Goal: Information Seeking & Learning: Learn about a topic

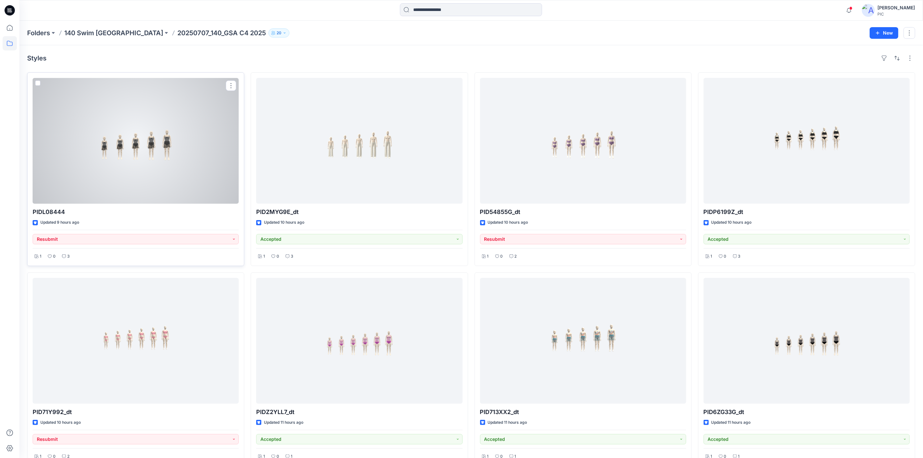
click at [194, 191] on div at bounding box center [136, 141] width 206 height 126
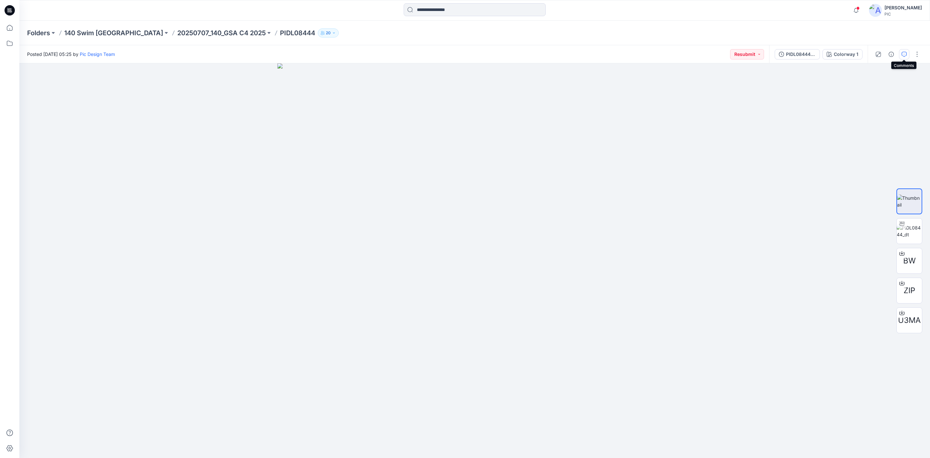
click at [905, 51] on button "button" at bounding box center [904, 54] width 10 height 10
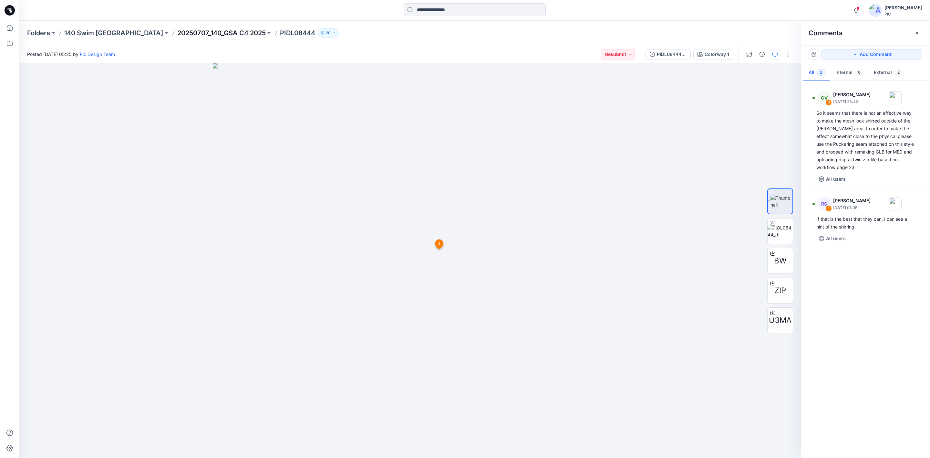
click at [183, 28] on p "20250707_140_GSA C4 2025" at bounding box center [221, 32] width 89 height 9
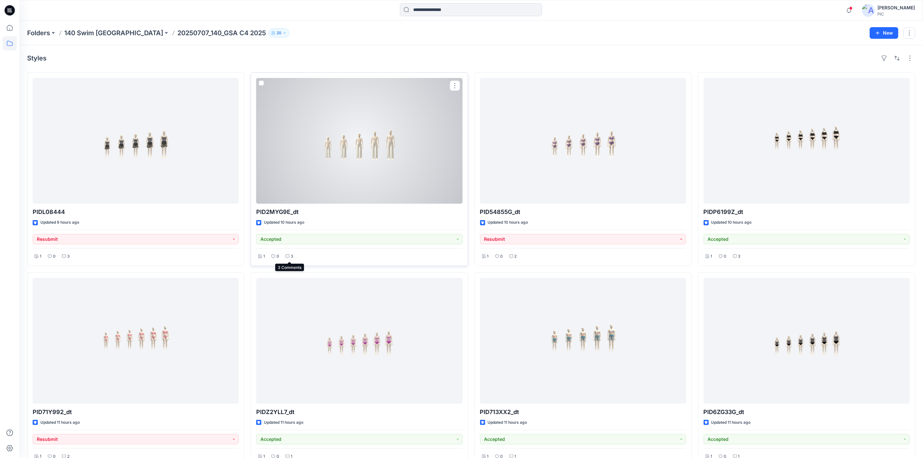
click at [287, 256] on icon at bounding box center [288, 256] width 4 height 4
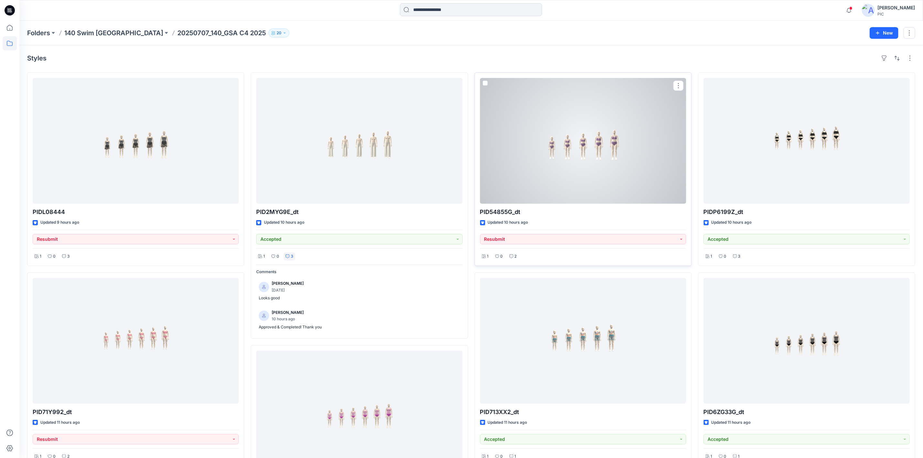
click at [610, 173] on div at bounding box center [583, 141] width 206 height 126
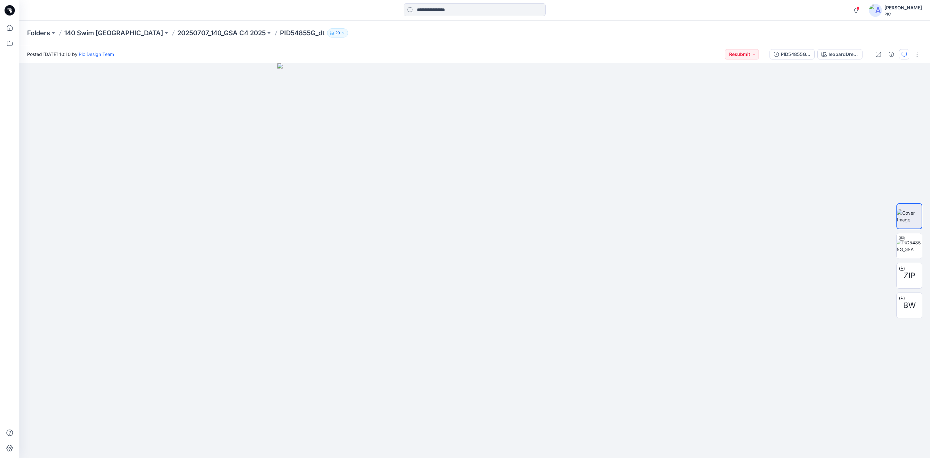
click at [905, 56] on icon "button" at bounding box center [904, 54] width 5 height 5
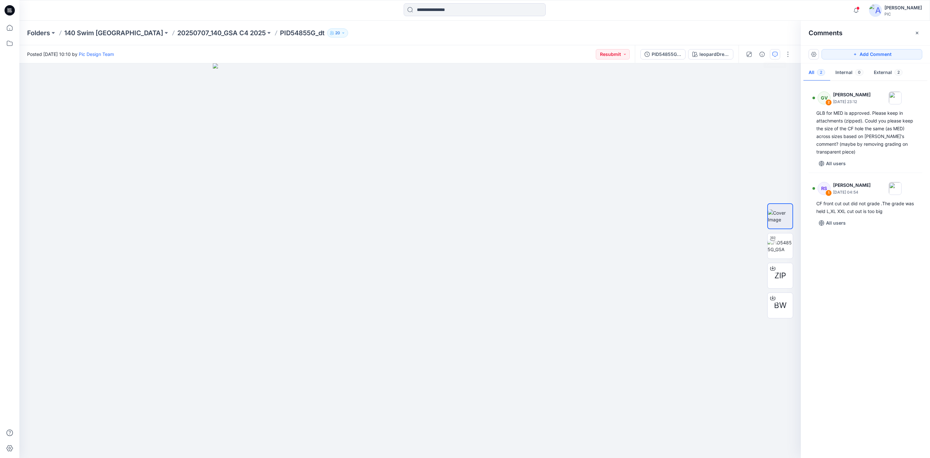
click at [884, 311] on div "GV 2 [PERSON_NAME] [DATE] 23:12 GLB for MED is approved. Please keep in attachm…" at bounding box center [865, 267] width 129 height 371
click at [177, 31] on p "20250707_140_GSA C4 2025" at bounding box center [221, 32] width 89 height 9
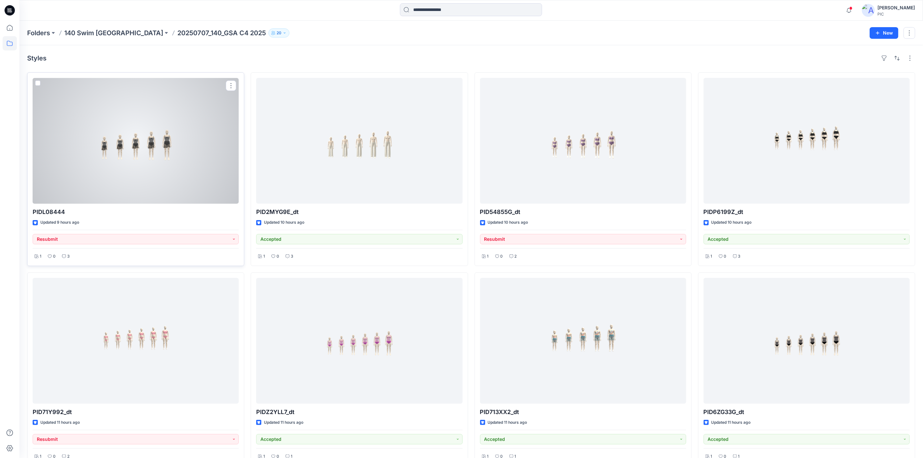
click at [134, 173] on div at bounding box center [136, 141] width 206 height 126
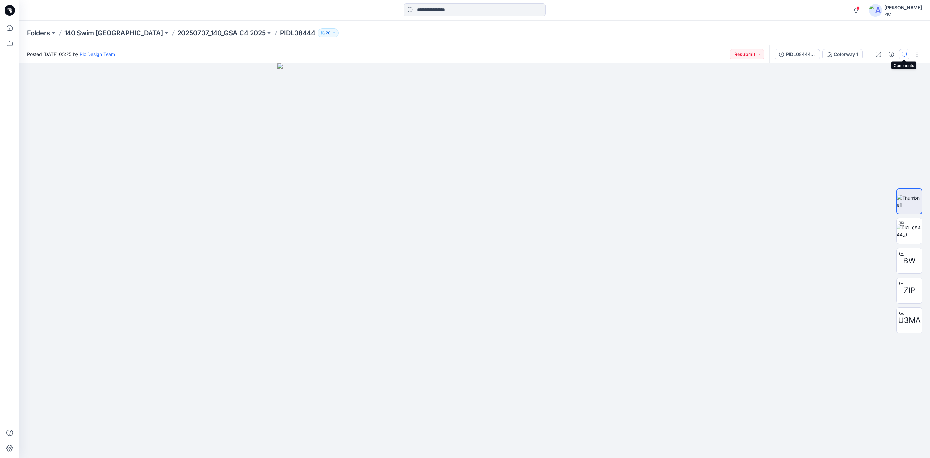
click at [904, 56] on icon "button" at bounding box center [904, 54] width 5 height 5
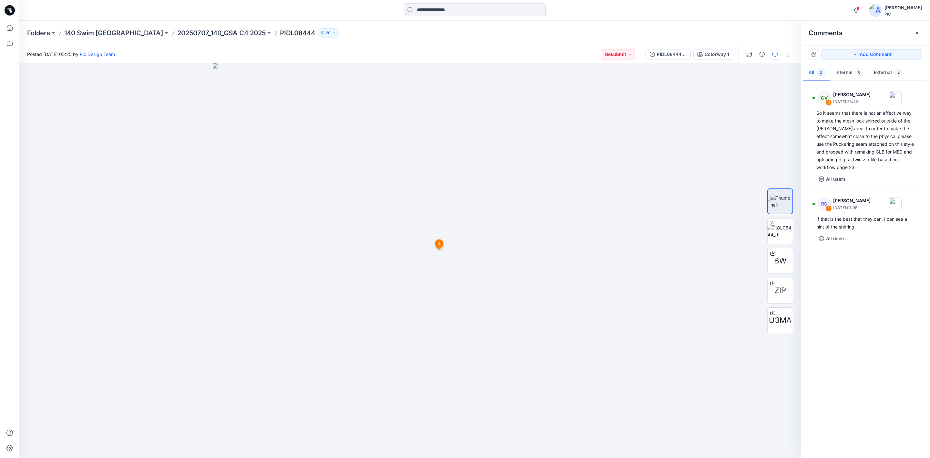
click at [900, 289] on div "GV 3 [PERSON_NAME] [DATE] 23:42 So it seems that there is not an effective way …" at bounding box center [865, 267] width 129 height 371
click at [177, 32] on p "20250707_140_GSA C4 2025" at bounding box center [221, 32] width 89 height 9
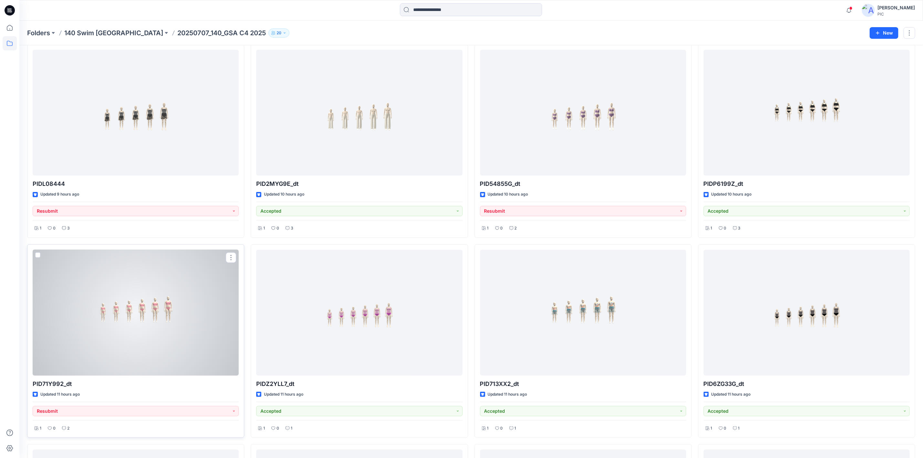
scroll to position [97, 0]
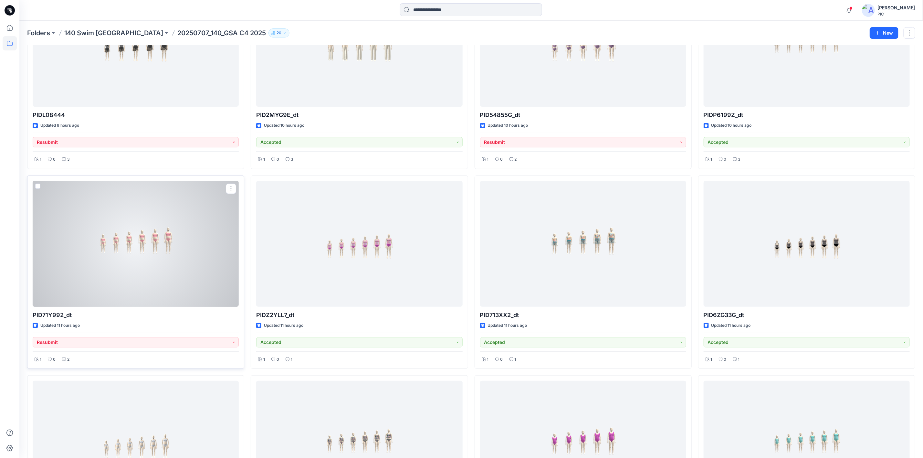
click at [87, 224] on div at bounding box center [136, 244] width 206 height 126
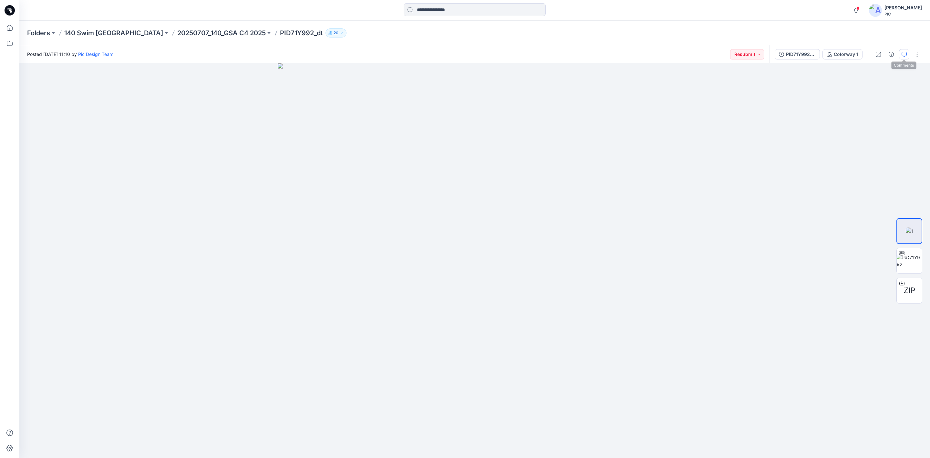
click at [902, 53] on icon "button" at bounding box center [904, 54] width 5 height 5
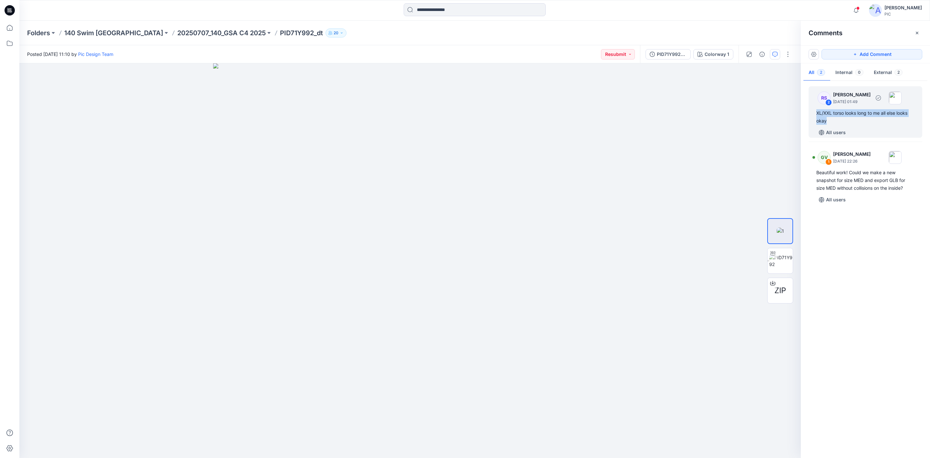
drag, startPoint x: 814, startPoint y: 110, endPoint x: 903, endPoint y: 118, distance: 89.5
click at [903, 118] on div "RS 2 [PERSON_NAME] [DATE] 01:49 XL/XXL torso looks long to me all else looks ok…" at bounding box center [866, 111] width 114 height 51
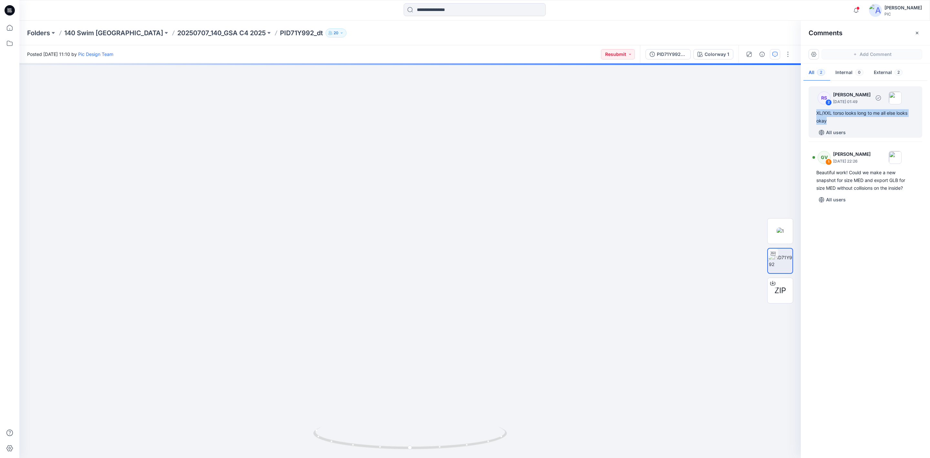
copy div "XL/XXL torso looks long to me all else looks okay"
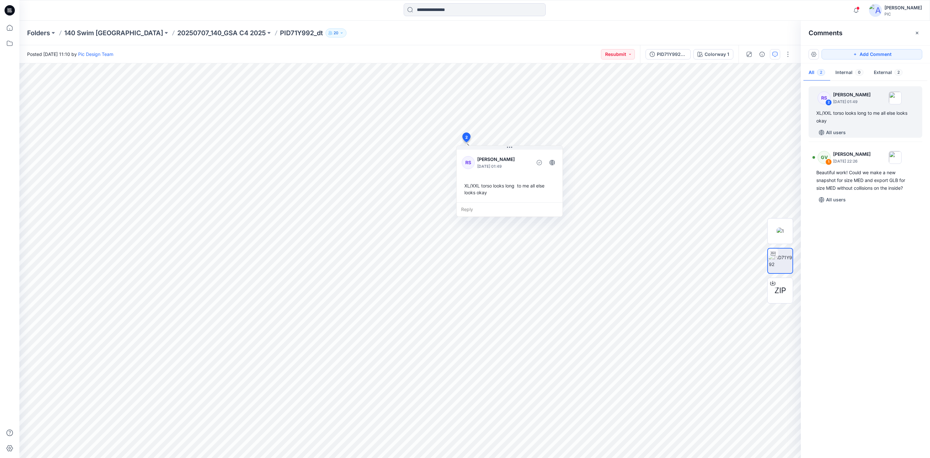
click at [858, 278] on div "RS 2 [PERSON_NAME] [DATE] 01:49 XL/XXL torso looks long to me all else looks ok…" at bounding box center [865, 267] width 129 height 371
click at [875, 261] on div "RS 2 [PERSON_NAME] [DATE] 01:49 XL/XXL torso looks long to me all else looks ok…" at bounding box center [865, 267] width 129 height 371
click at [187, 32] on p "20250707_140_GSA C4 2025" at bounding box center [221, 32] width 89 height 9
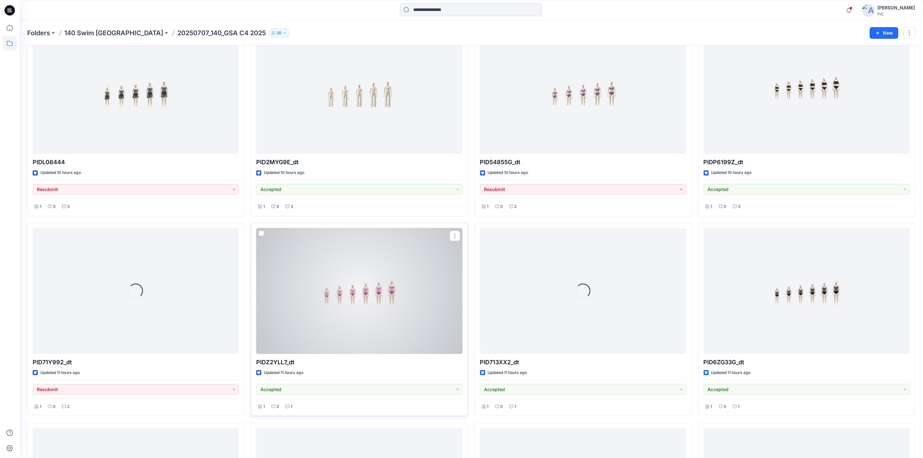
scroll to position [129, 0]
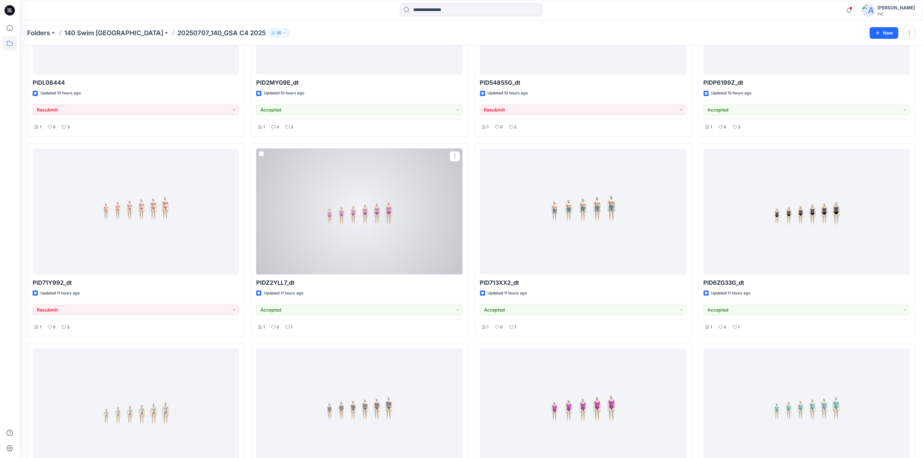
click at [329, 210] on div at bounding box center [359, 212] width 206 height 126
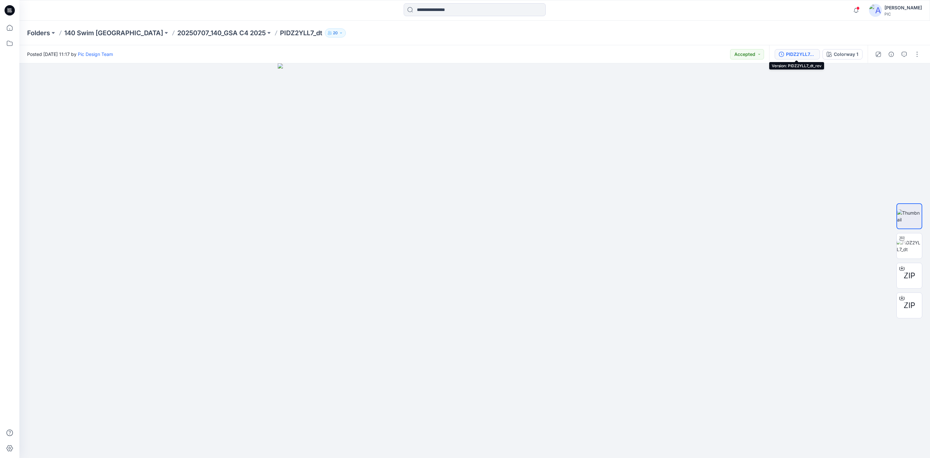
click at [796, 54] on div "PIDZ2YLL7_dt_rev" at bounding box center [801, 54] width 30 height 7
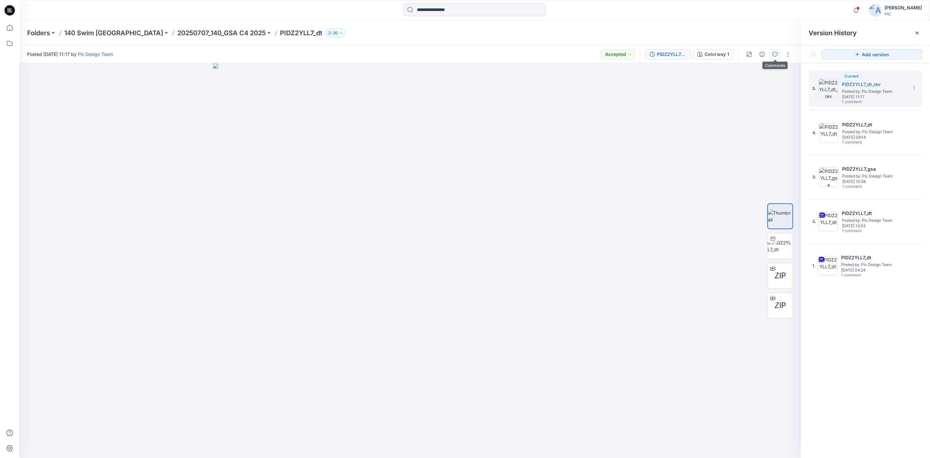
click at [777, 54] on icon "button" at bounding box center [775, 54] width 5 height 5
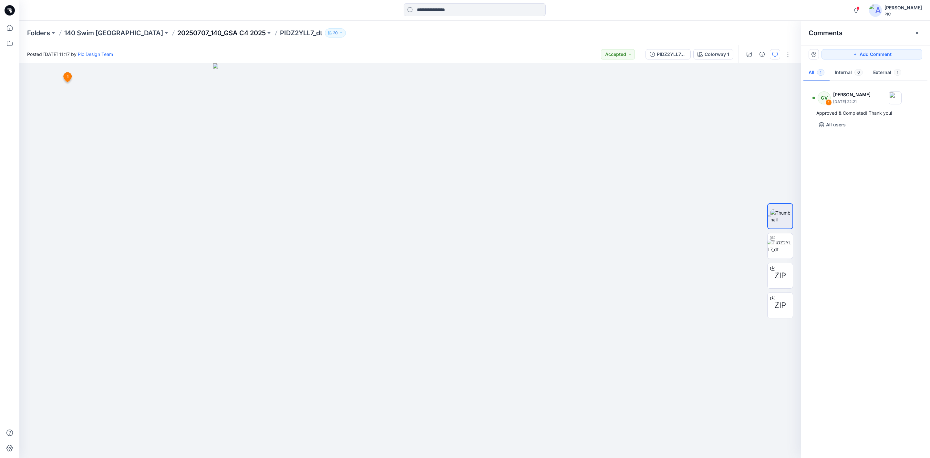
click at [177, 31] on p "20250707_140_GSA C4 2025" at bounding box center [221, 32] width 89 height 9
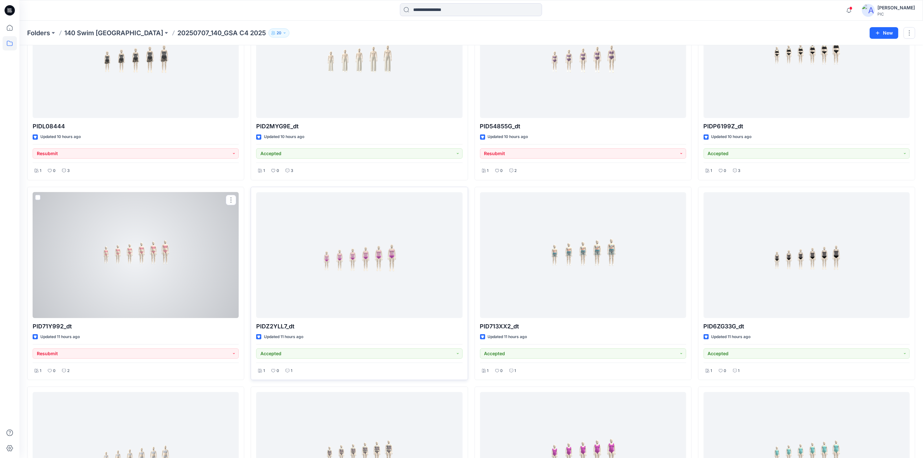
scroll to position [97, 0]
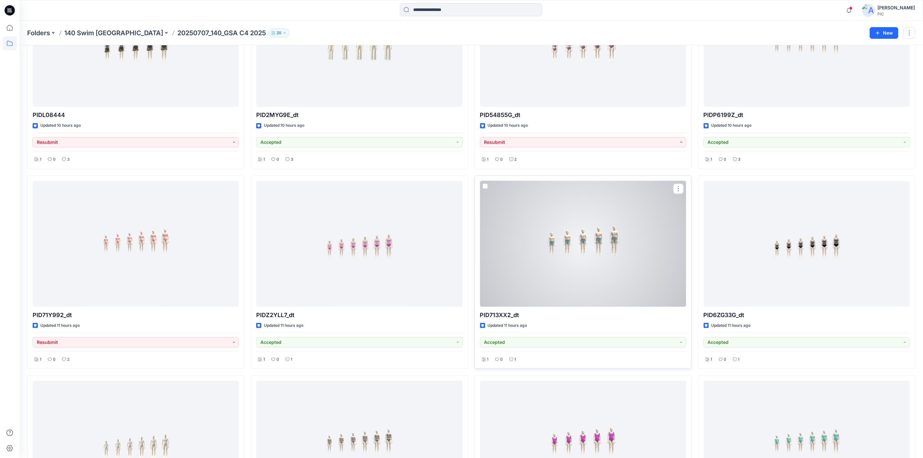
click at [519, 254] on div at bounding box center [583, 244] width 206 height 126
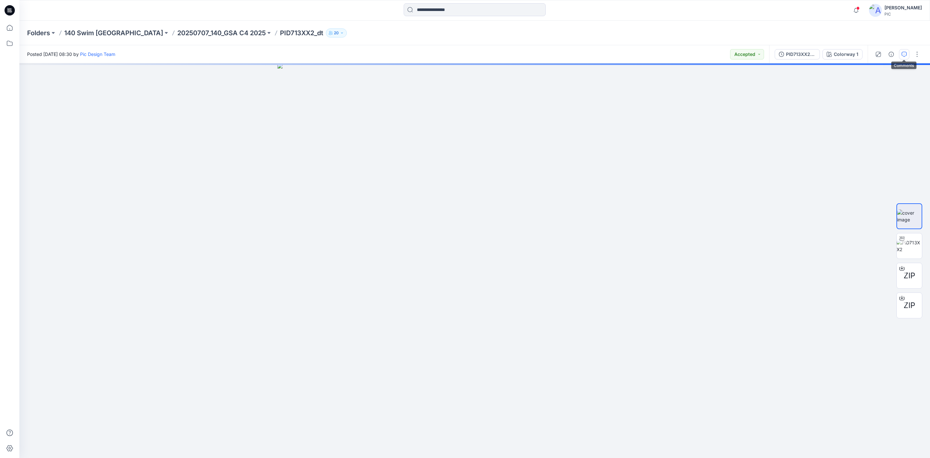
drag, startPoint x: 911, startPoint y: 53, endPoint x: 908, endPoint y: 54, distance: 3.4
click at [911, 53] on div at bounding box center [898, 54] width 60 height 18
click at [906, 52] on icon "button" at bounding box center [904, 54] width 5 height 5
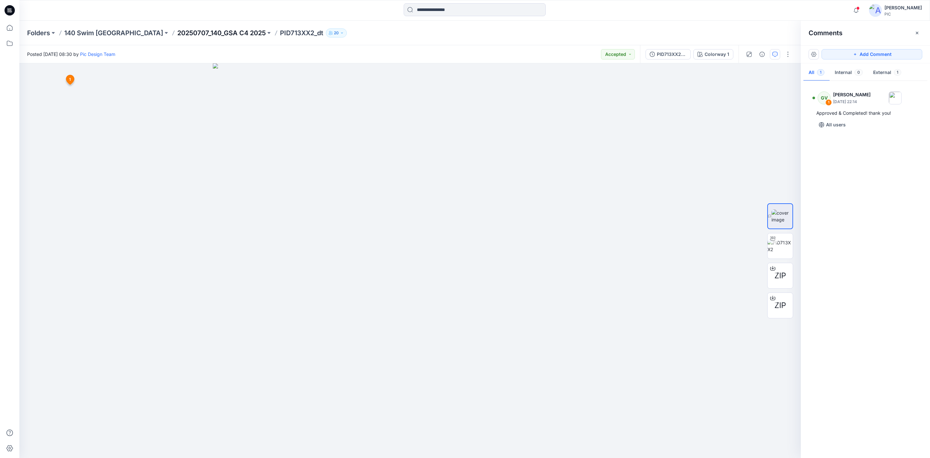
click at [138, 28] on div "Folders 140 Swim USA 20250707_140_GSA C4 2025 PID713XX2_dt 20" at bounding box center [474, 33] width 911 height 25
click at [177, 33] on p "20250707_140_GSA C4 2025" at bounding box center [221, 32] width 89 height 9
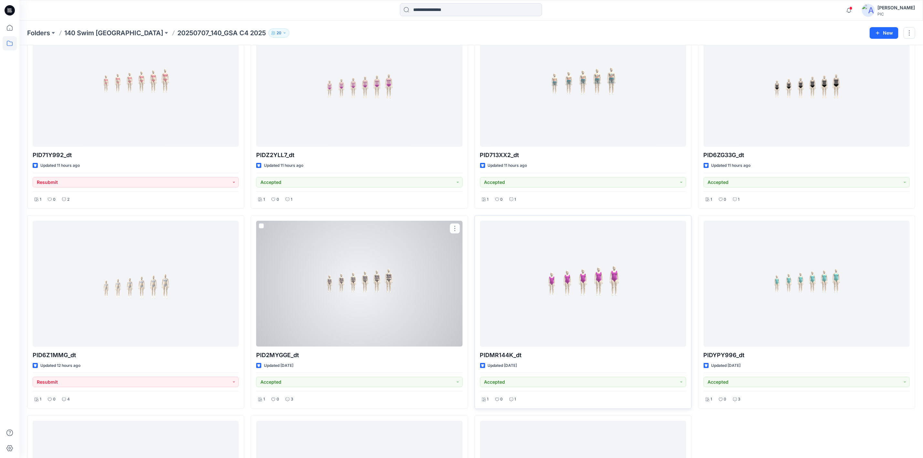
scroll to position [258, 0]
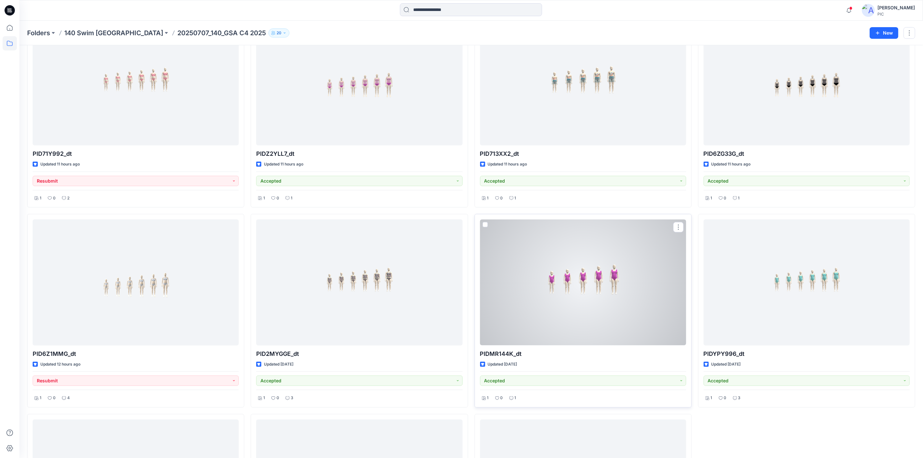
click at [562, 252] on div at bounding box center [583, 282] width 206 height 126
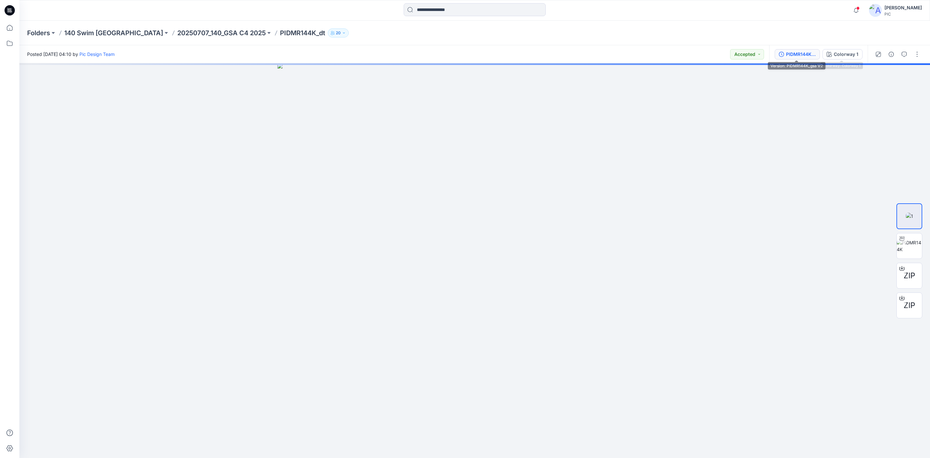
click at [801, 57] on div "PIDMR144K_gsa V2" at bounding box center [801, 54] width 30 height 7
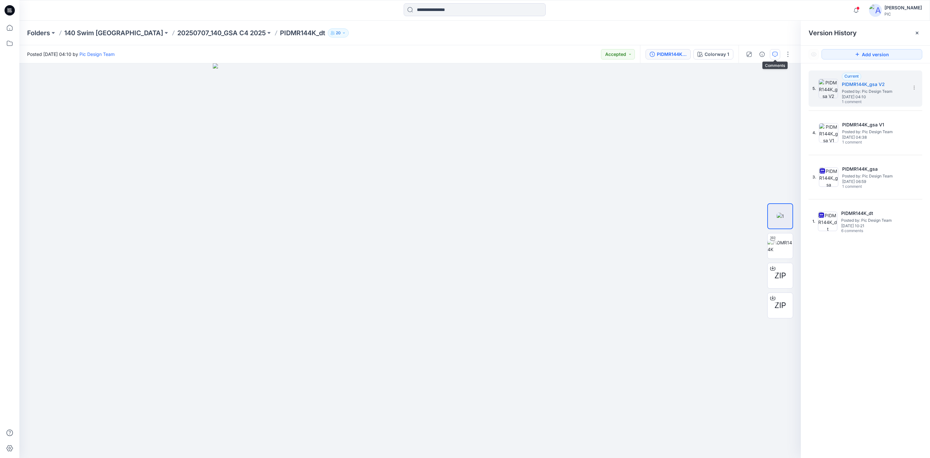
click at [777, 56] on icon "button" at bounding box center [775, 54] width 5 height 5
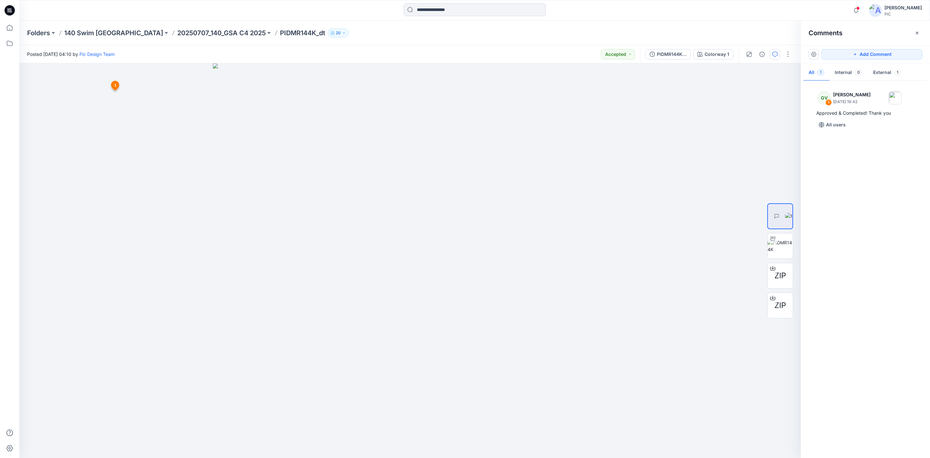
click at [874, 207] on div "GV 1 [PERSON_NAME] [DATE] 19:42 Approved & Completed! Thank you All users" at bounding box center [865, 267] width 129 height 371
click at [177, 34] on p "20250707_140_GSA C4 2025" at bounding box center [221, 32] width 89 height 9
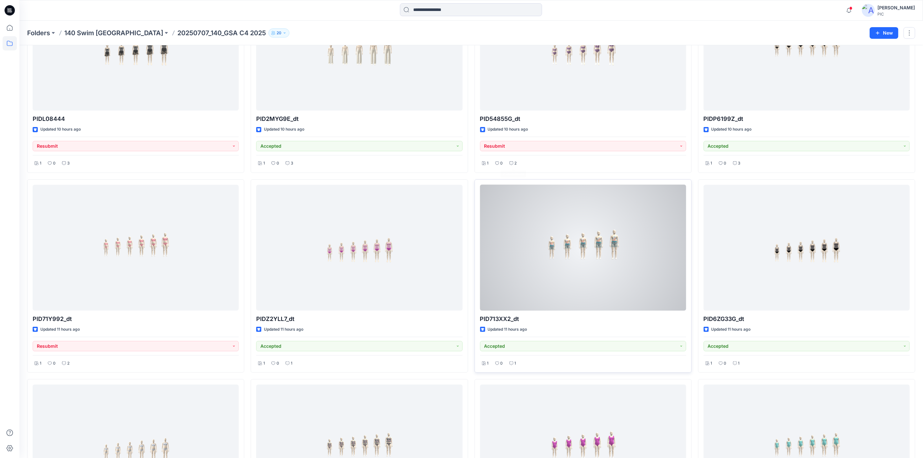
scroll to position [97, 0]
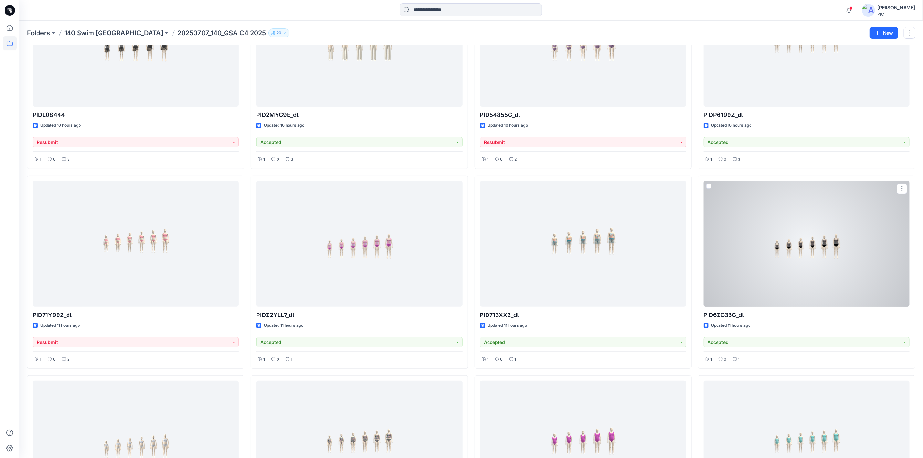
click at [800, 227] on div at bounding box center [807, 244] width 206 height 126
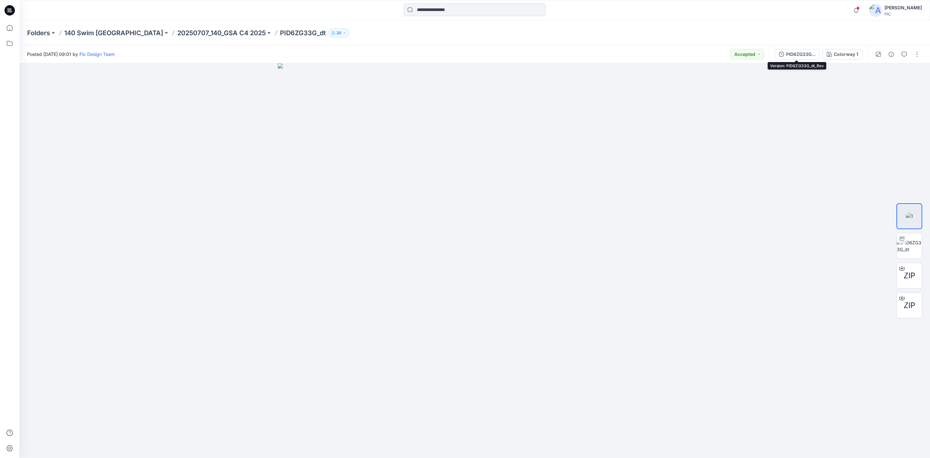
click at [789, 54] on div "PID6ZG33G_dt_Rev" at bounding box center [801, 54] width 30 height 7
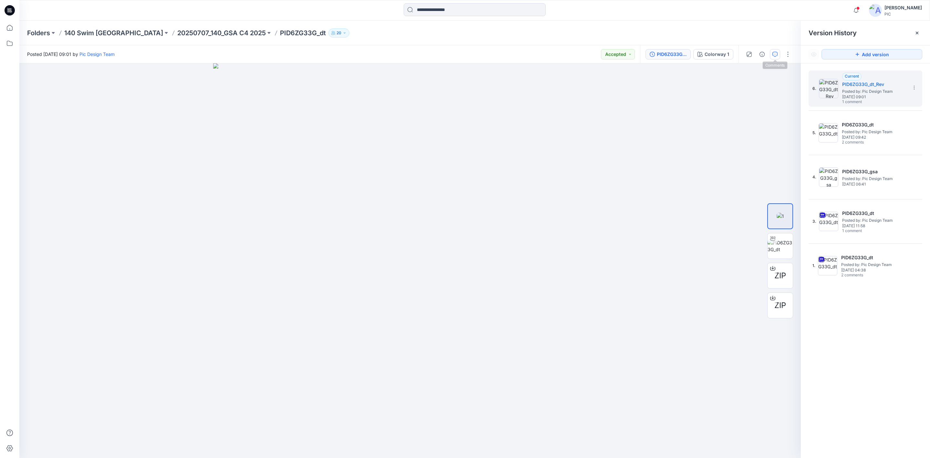
click at [775, 54] on icon "button" at bounding box center [775, 54] width 5 height 5
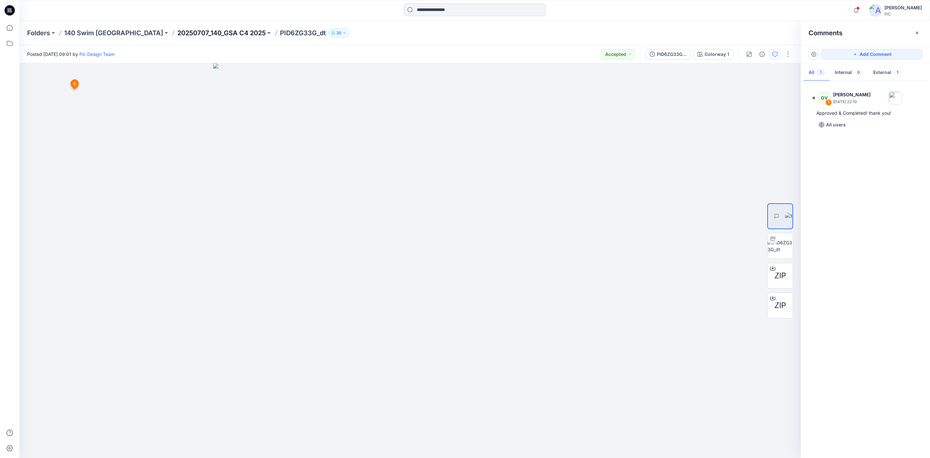
click at [177, 29] on p "20250707_140_GSA C4 2025" at bounding box center [221, 32] width 89 height 9
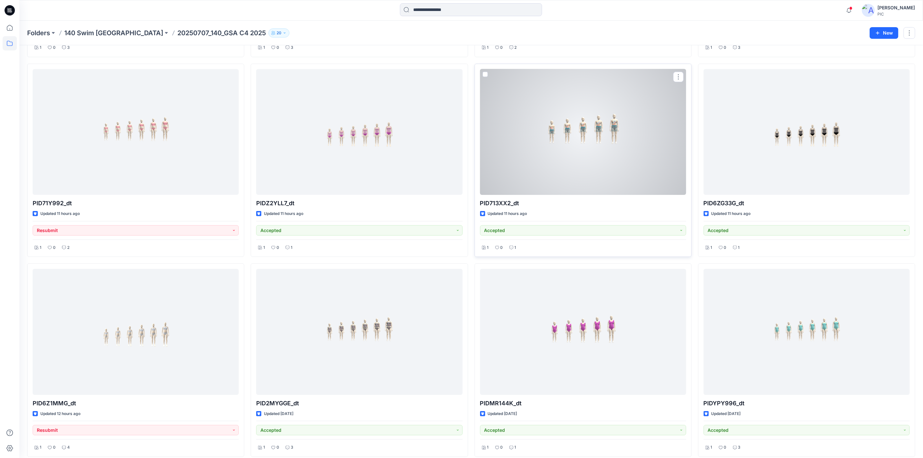
scroll to position [226, 0]
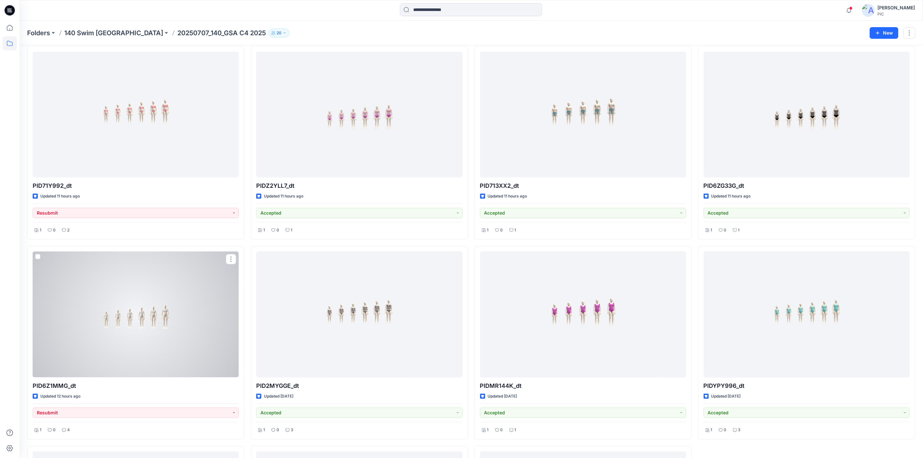
drag, startPoint x: 105, startPoint y: 327, endPoint x: 184, endPoint y: 357, distance: 84.7
click at [105, 327] on div at bounding box center [136, 314] width 206 height 126
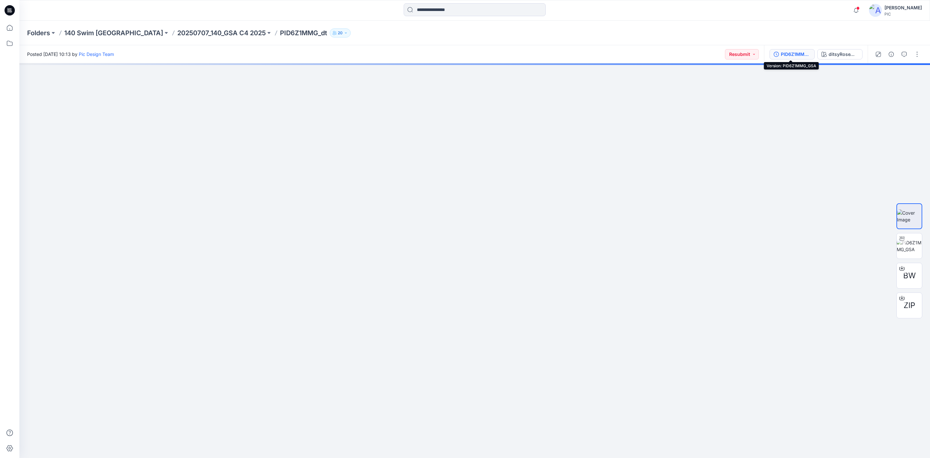
click at [796, 54] on div "PID6Z1MMG_GSA" at bounding box center [796, 54] width 30 height 7
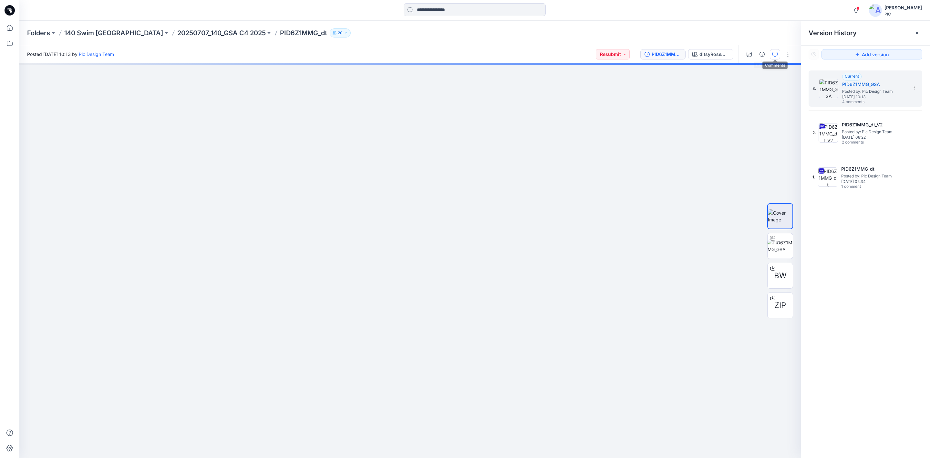
click at [776, 54] on icon "button" at bounding box center [775, 54] width 5 height 5
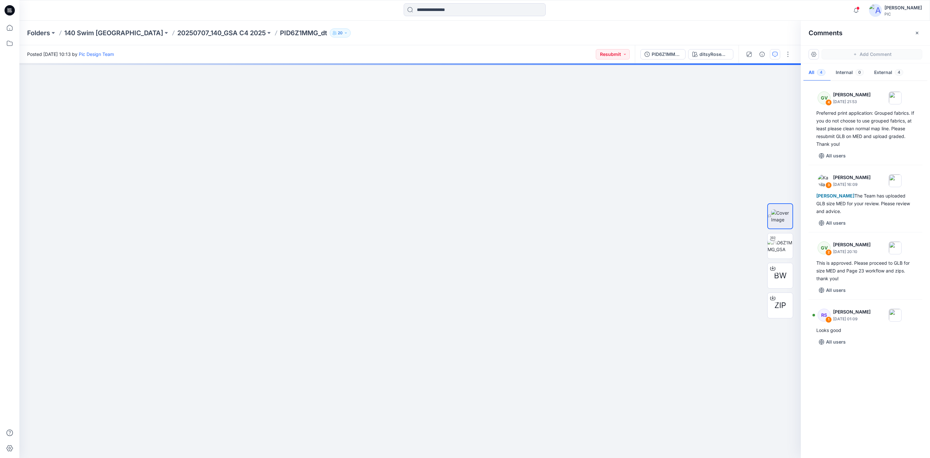
click at [900, 396] on div "GV 4 [PERSON_NAME] [DATE] 21:53 Preferred print application: Grouped fabrics. I…" at bounding box center [865, 267] width 129 height 371
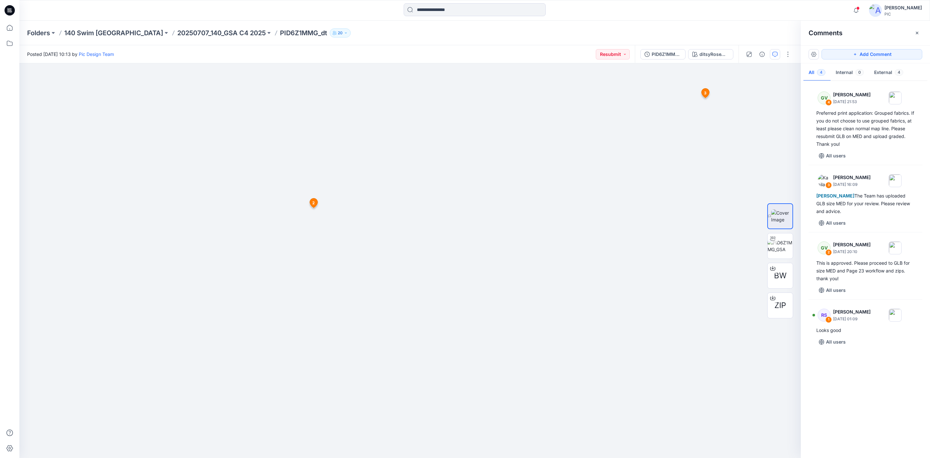
click at [865, 415] on div "GV 4 [PERSON_NAME] [DATE] 21:53 Preferred print application: Grouped fabrics. I…" at bounding box center [865, 267] width 129 height 371
click at [190, 29] on p "20250707_140_GSA C4 2025" at bounding box center [221, 32] width 89 height 9
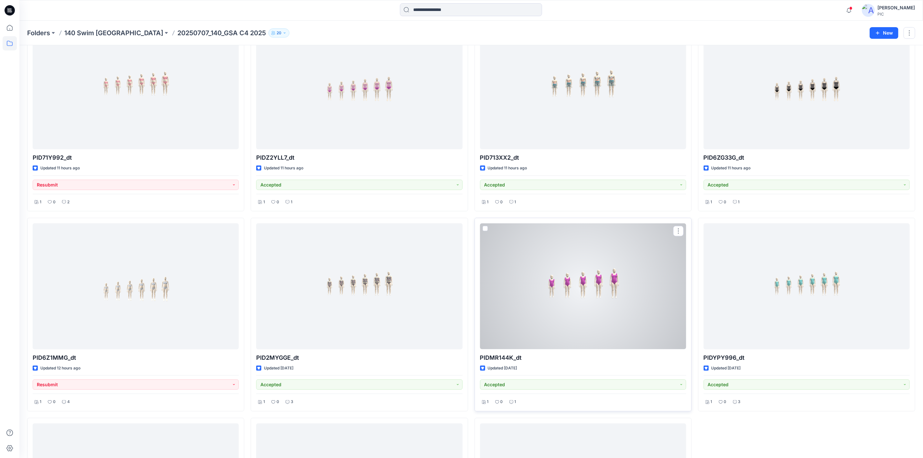
scroll to position [258, 0]
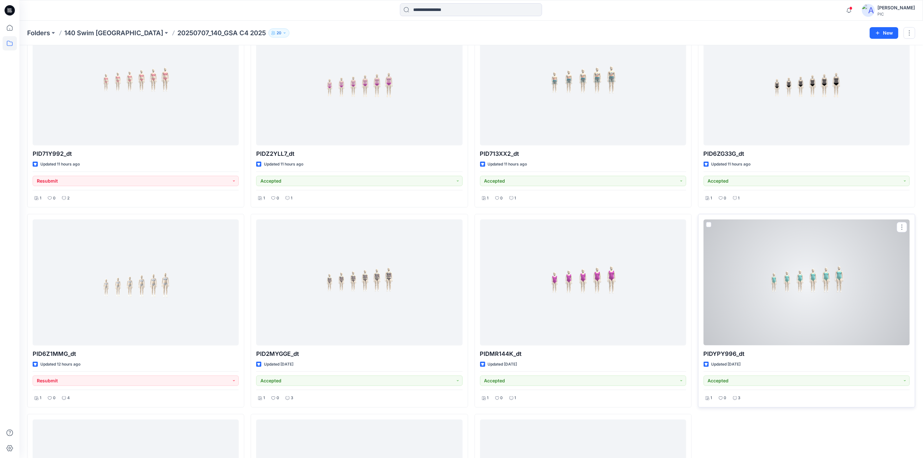
click at [755, 279] on div at bounding box center [807, 282] width 206 height 126
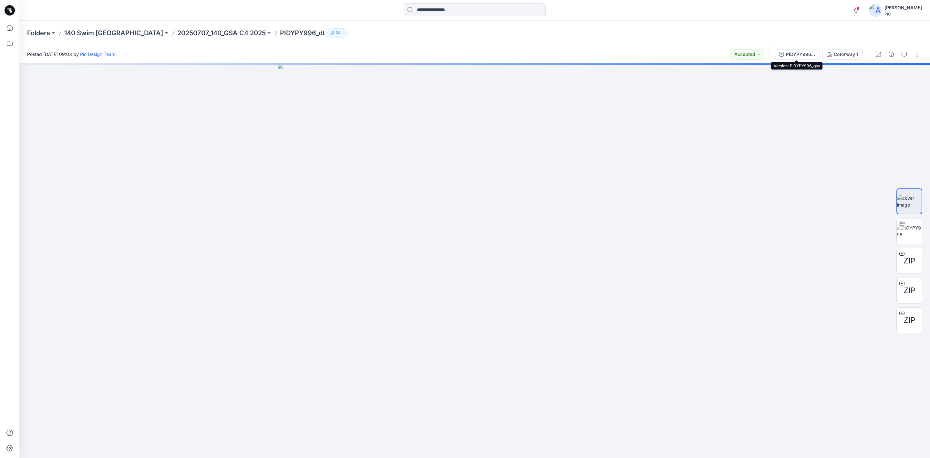
drag, startPoint x: 799, startPoint y: 50, endPoint x: 878, endPoint y: 63, distance: 80.5
click at [799, 51] on div "PIDYPY996_gsa" at bounding box center [801, 54] width 30 height 7
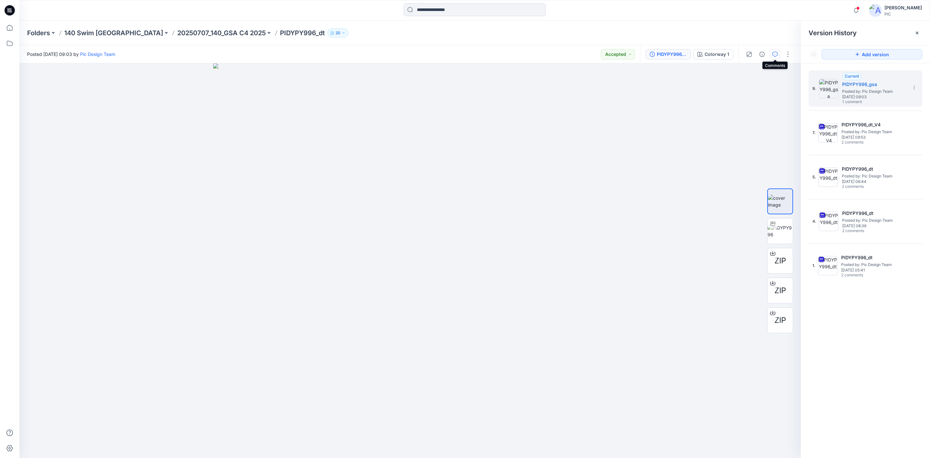
click at [773, 52] on icon "button" at bounding box center [775, 54] width 5 height 5
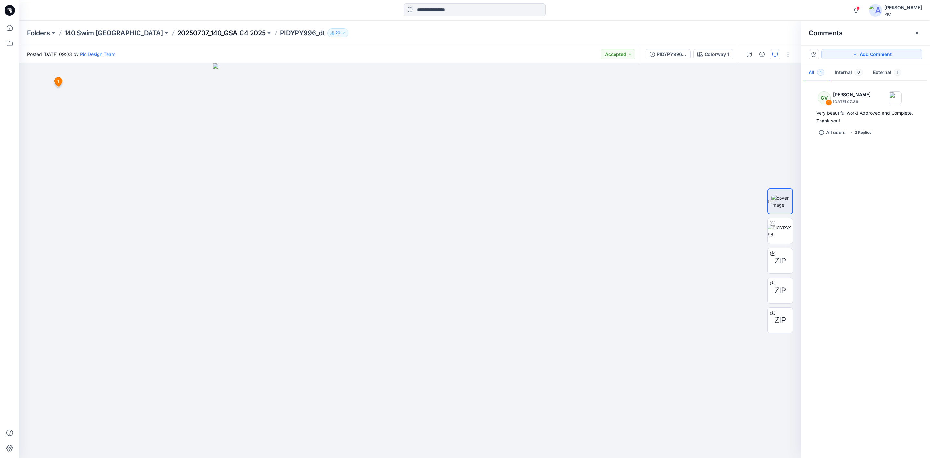
click at [177, 28] on p "20250707_140_GSA C4 2025" at bounding box center [221, 32] width 89 height 9
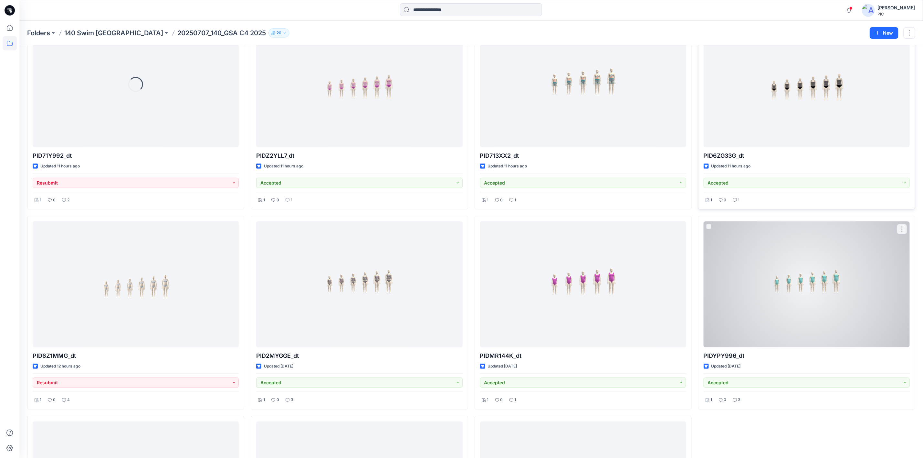
scroll to position [323, 0]
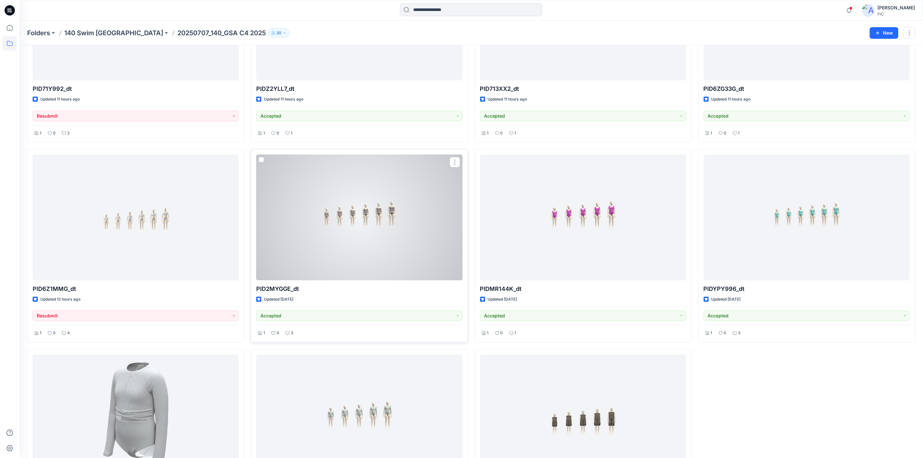
click at [379, 249] on div at bounding box center [359, 217] width 206 height 126
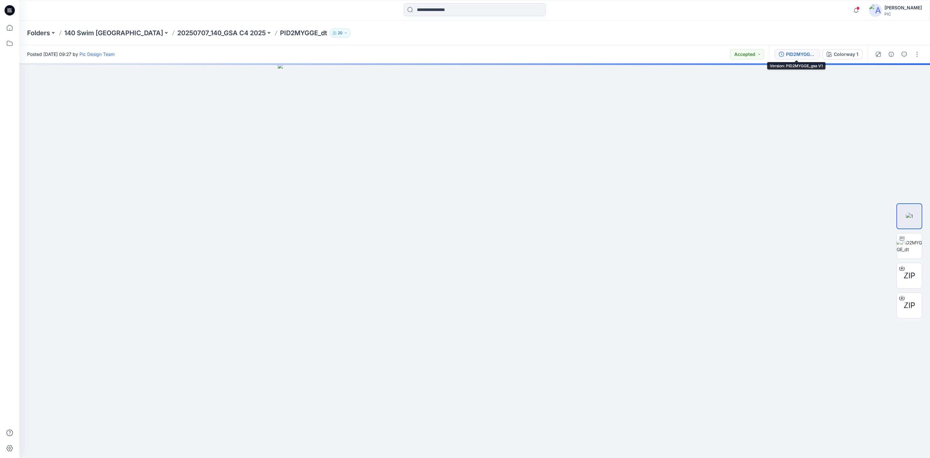
click at [790, 52] on div "PID2MYGGE_gsa V1" at bounding box center [801, 54] width 30 height 7
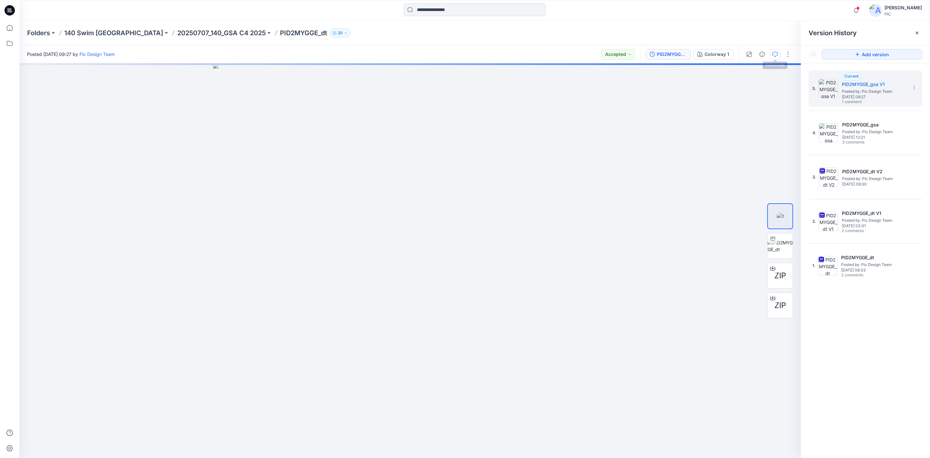
click at [776, 54] on icon "button" at bounding box center [775, 54] width 5 height 5
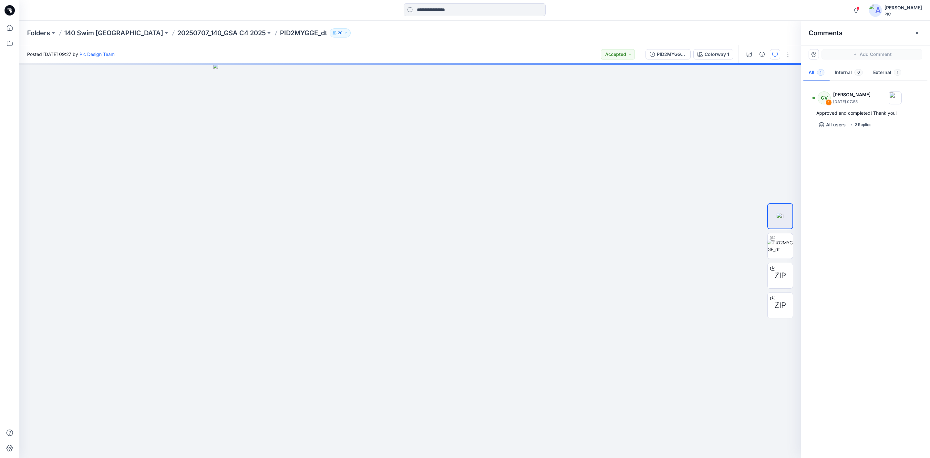
click at [877, 269] on div "GV 1 [PERSON_NAME] [DATE] 07:55 Approved and completed! Thank you! All users 2 …" at bounding box center [865, 267] width 129 height 371
click at [860, 125] on div "2 Replies" at bounding box center [863, 124] width 17 height 6
click at [858, 124] on div "2 Replies" at bounding box center [863, 124] width 17 height 6
click at [862, 109] on div "GV 1 [PERSON_NAME] [DATE] 07:55 Approved and completed! Thank you! All users 2 …" at bounding box center [866, 108] width 114 height 44
click at [861, 122] on div "2 Replies" at bounding box center [863, 124] width 17 height 6
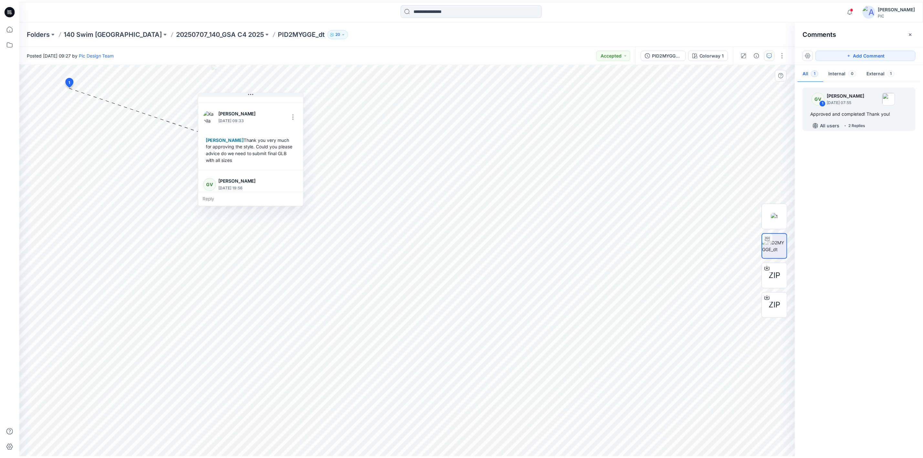
scroll to position [73, 0]
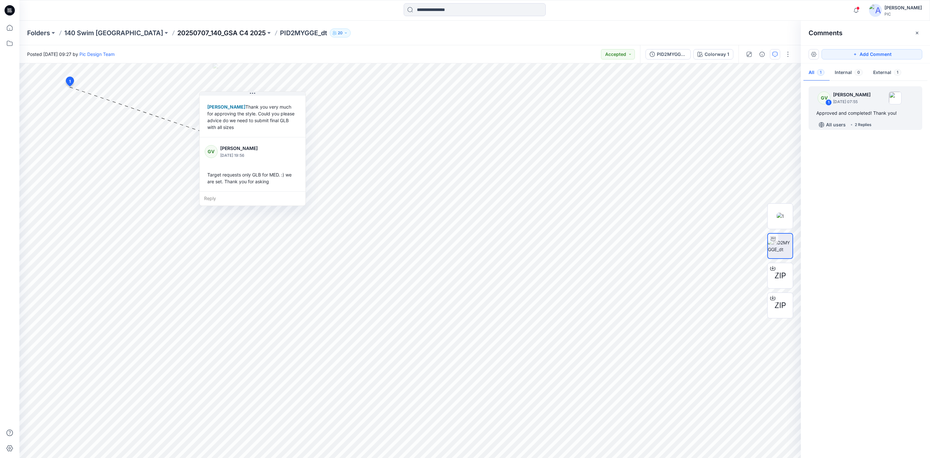
click at [200, 32] on p "20250707_140_GSA C4 2025" at bounding box center [221, 32] width 89 height 9
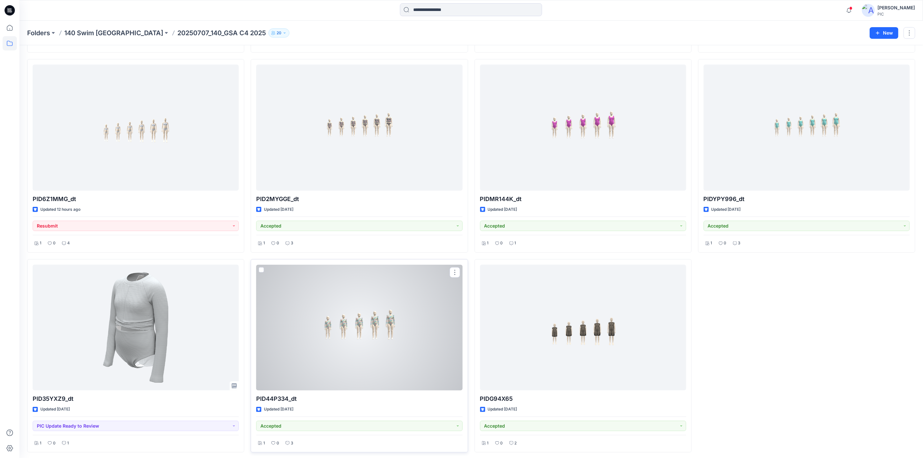
scroll to position [417, 0]
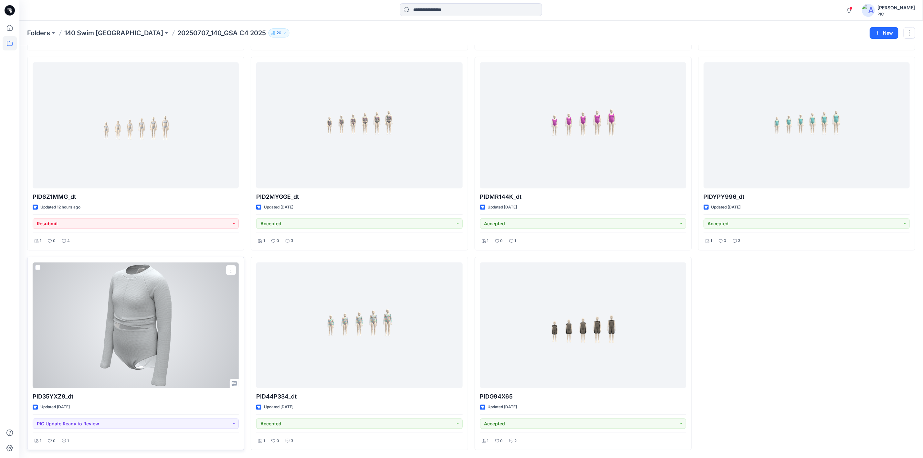
click at [64, 351] on div at bounding box center [136, 325] width 206 height 126
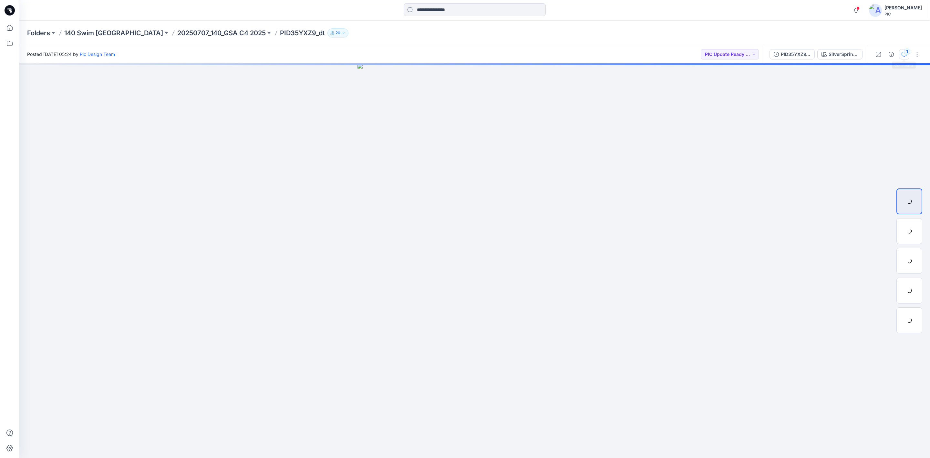
click at [908, 55] on button "1" at bounding box center [904, 54] width 10 height 10
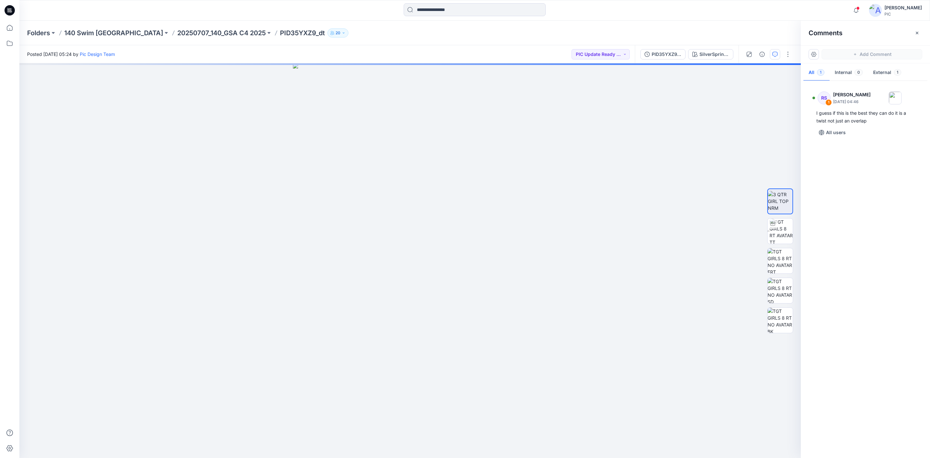
click at [872, 227] on div "RS 1 [PERSON_NAME] [DATE] 04:46 I guess if this is the best they can do it is a…" at bounding box center [865, 267] width 129 height 371
